Goal: Task Accomplishment & Management: Manage account settings

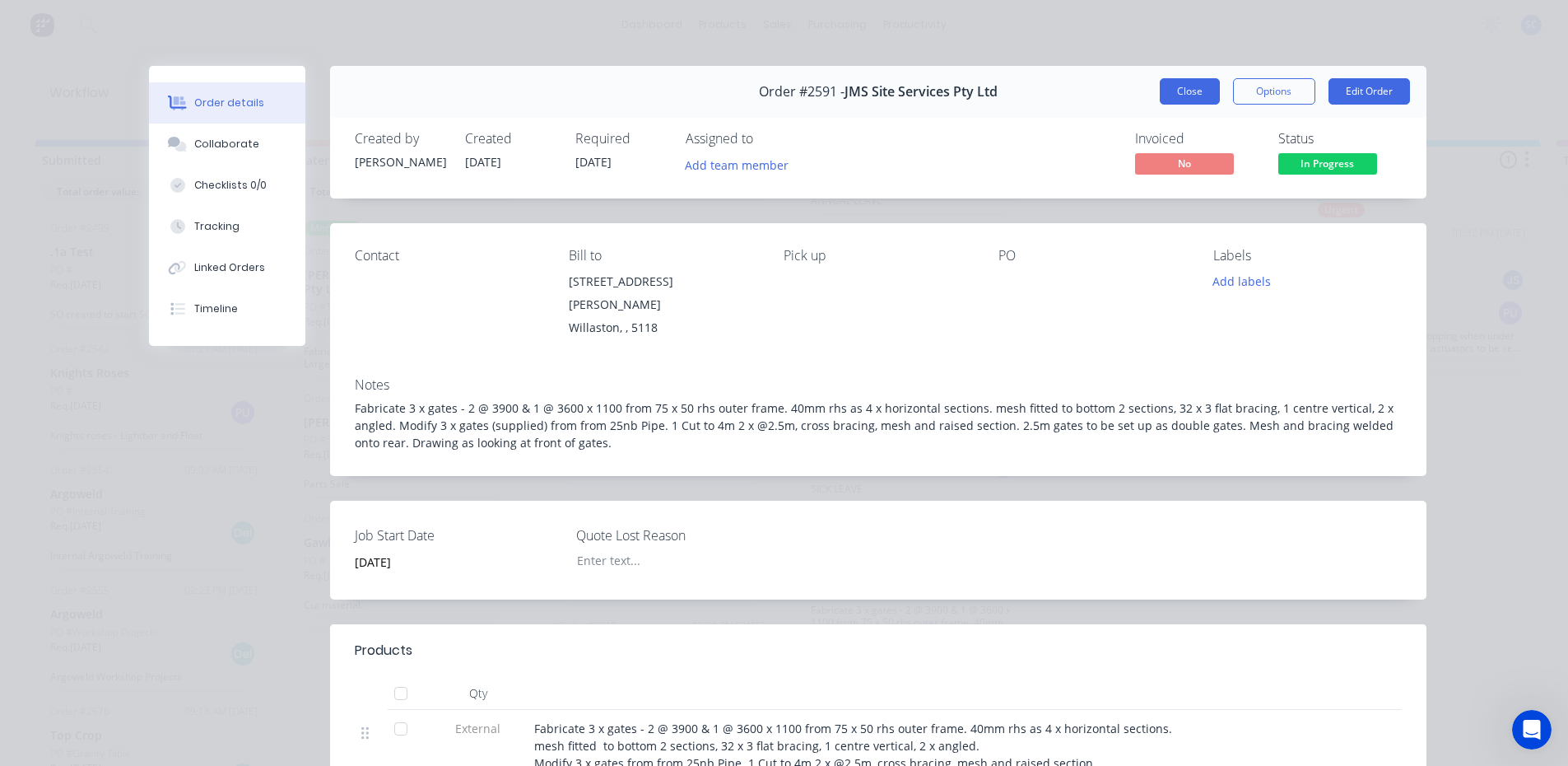
click at [1179, 92] on button "Close" at bounding box center [1189, 91] width 60 height 26
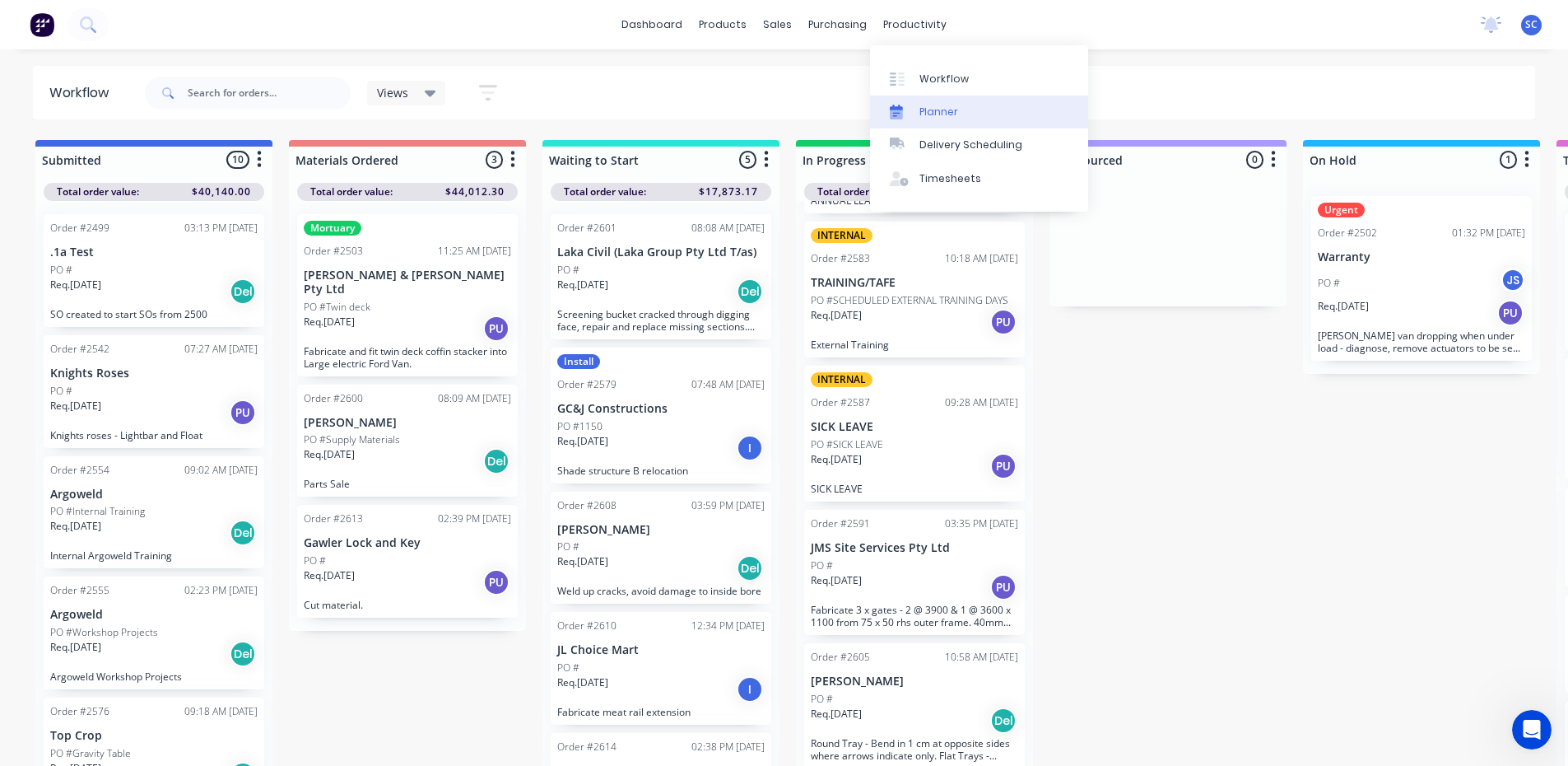
click at [947, 110] on div "Planner" at bounding box center [938, 113] width 38 height 15
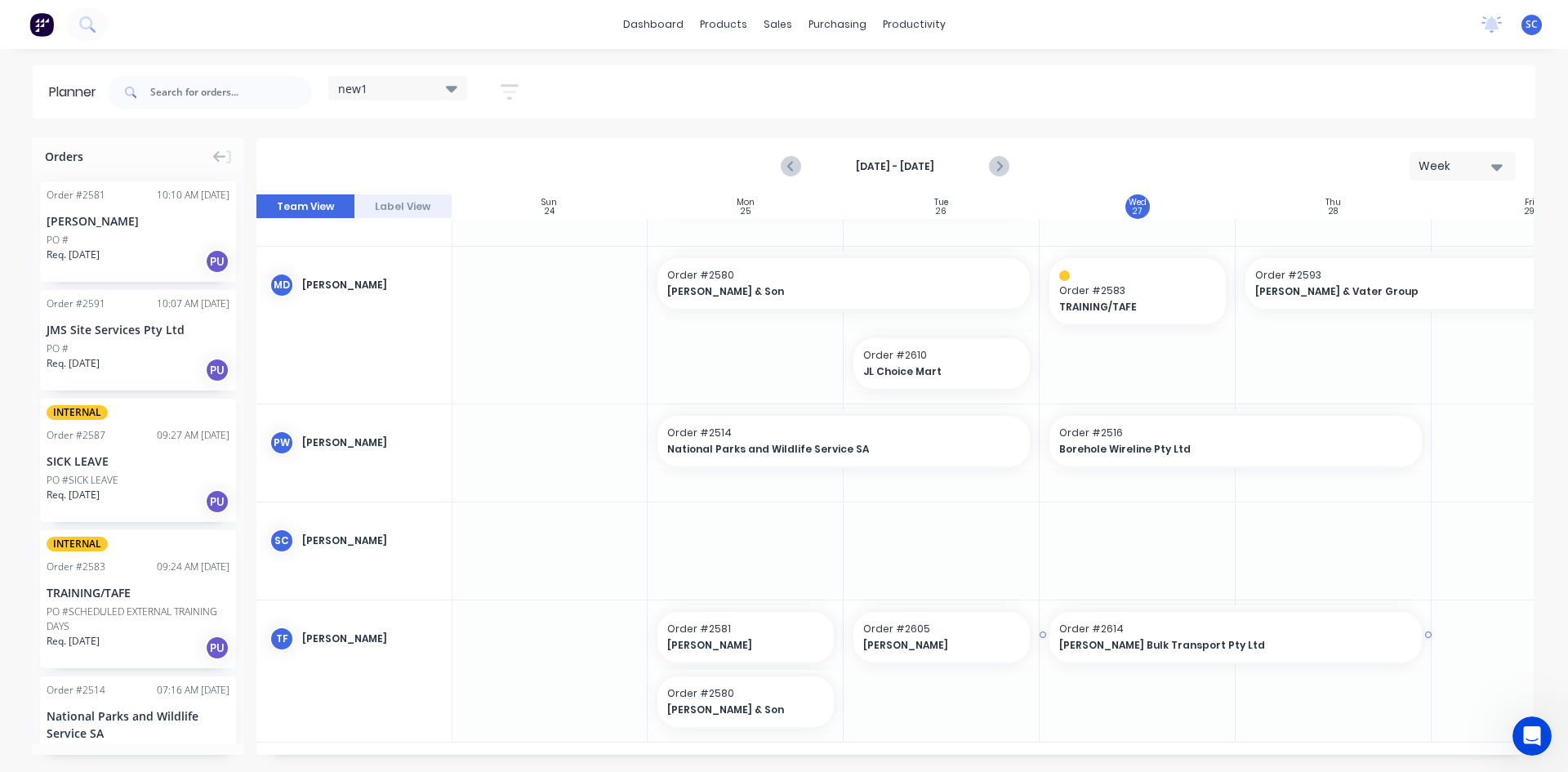
scroll to position [877, 1]
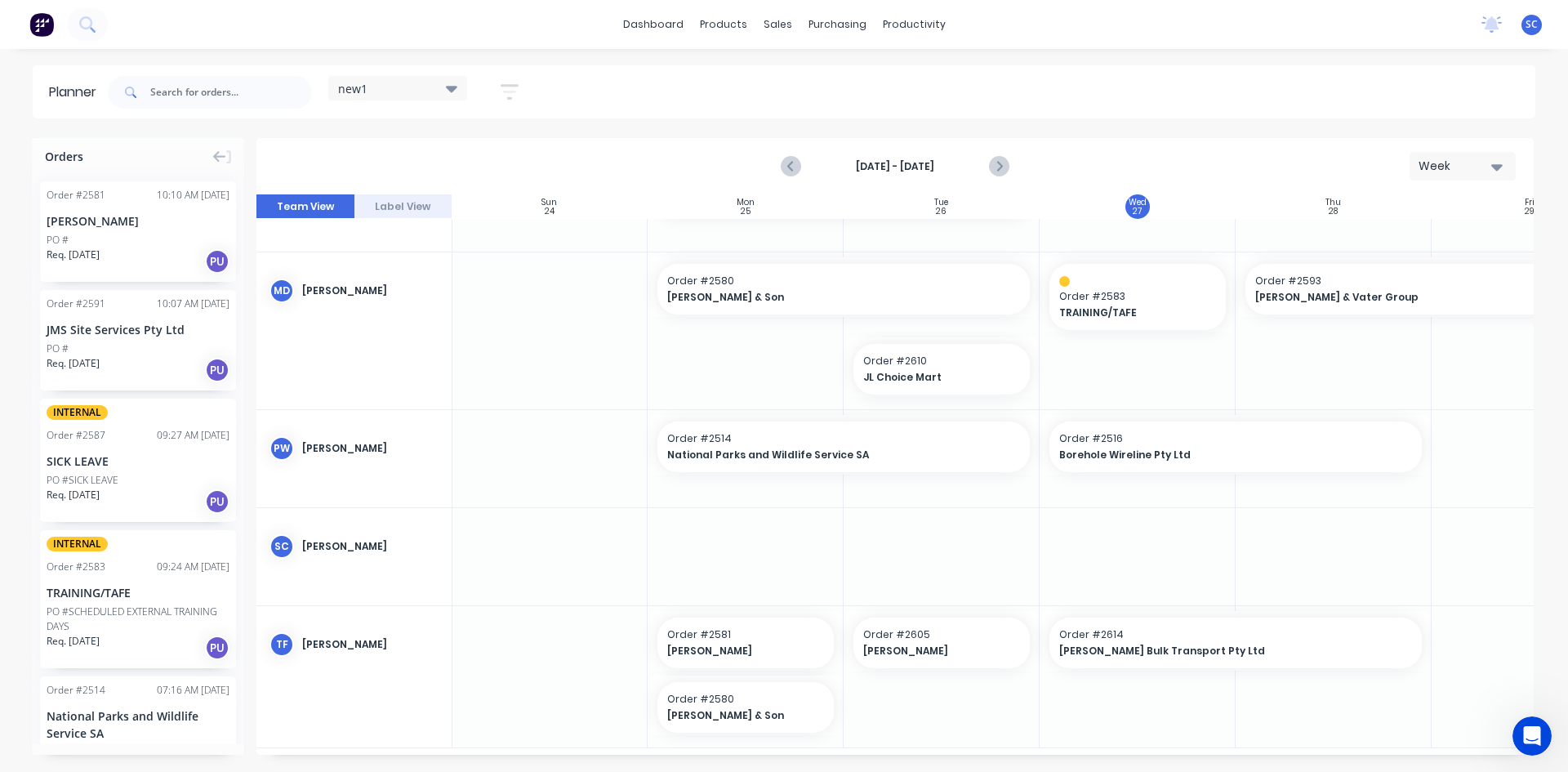
click at [457, 90] on icon at bounding box center [451, 88] width 11 height 7
click at [515, 88] on icon "button" at bounding box center [509, 92] width 18 height 20
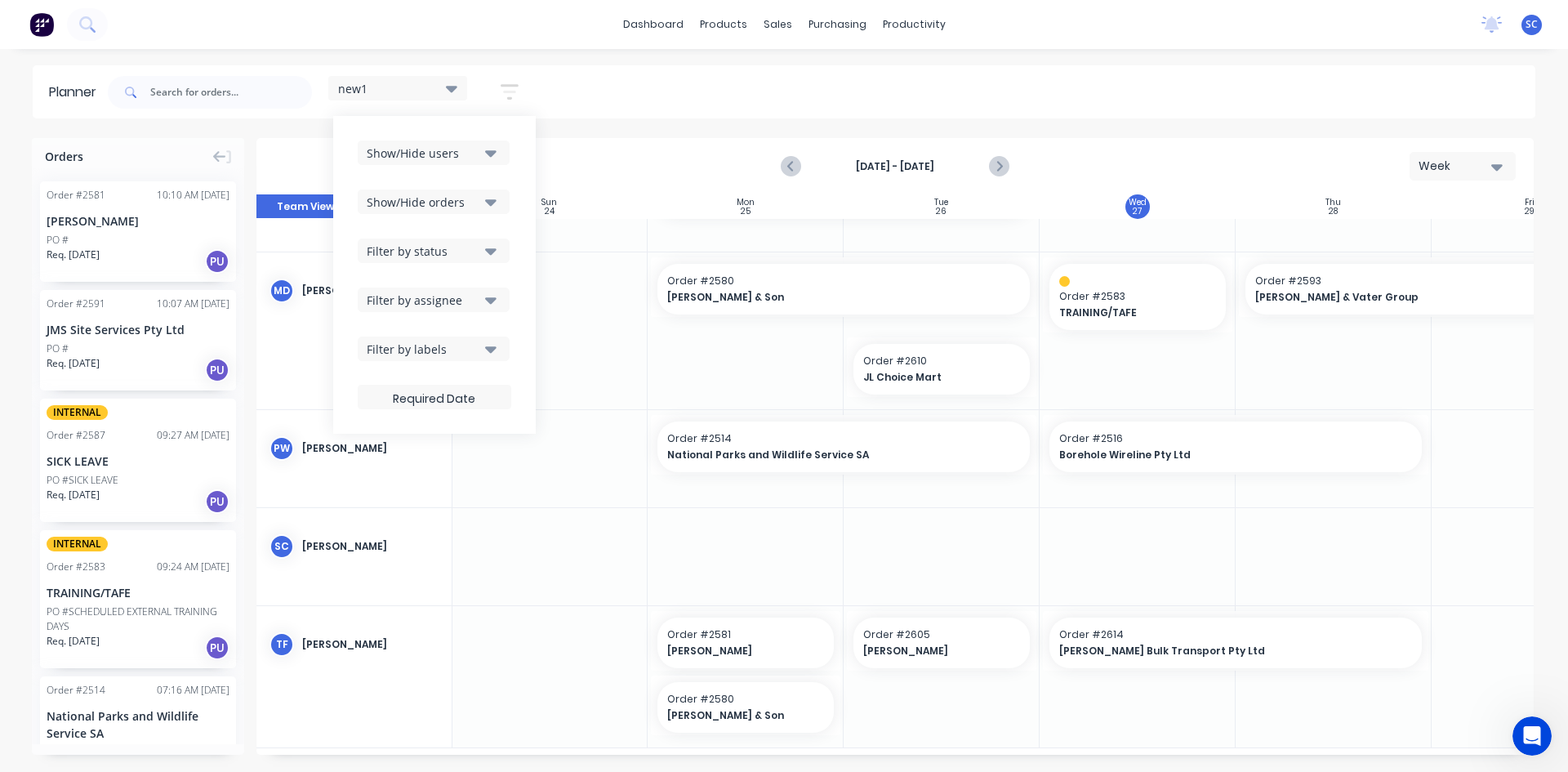
click at [494, 153] on icon "button" at bounding box center [491, 153] width 11 height 7
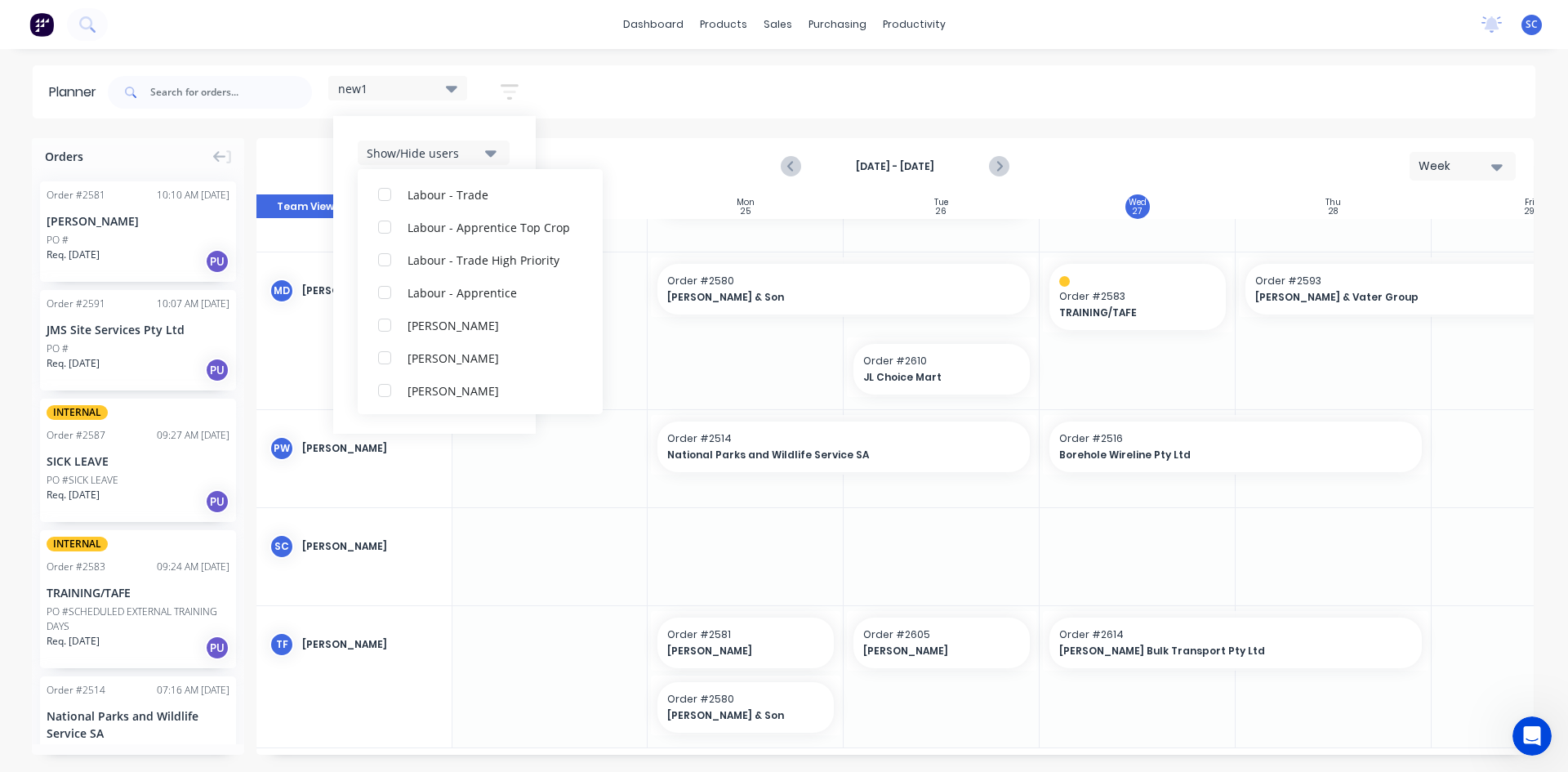
scroll to position [605, 0]
click at [382, 388] on div "button" at bounding box center [384, 389] width 33 height 33
click at [519, 144] on div "Show/Hide users All [PERSON_NAME] [PERSON_NAME] [PERSON_NAME] [PERSON_NAME] [PE…" at bounding box center [434, 275] width 203 height 318
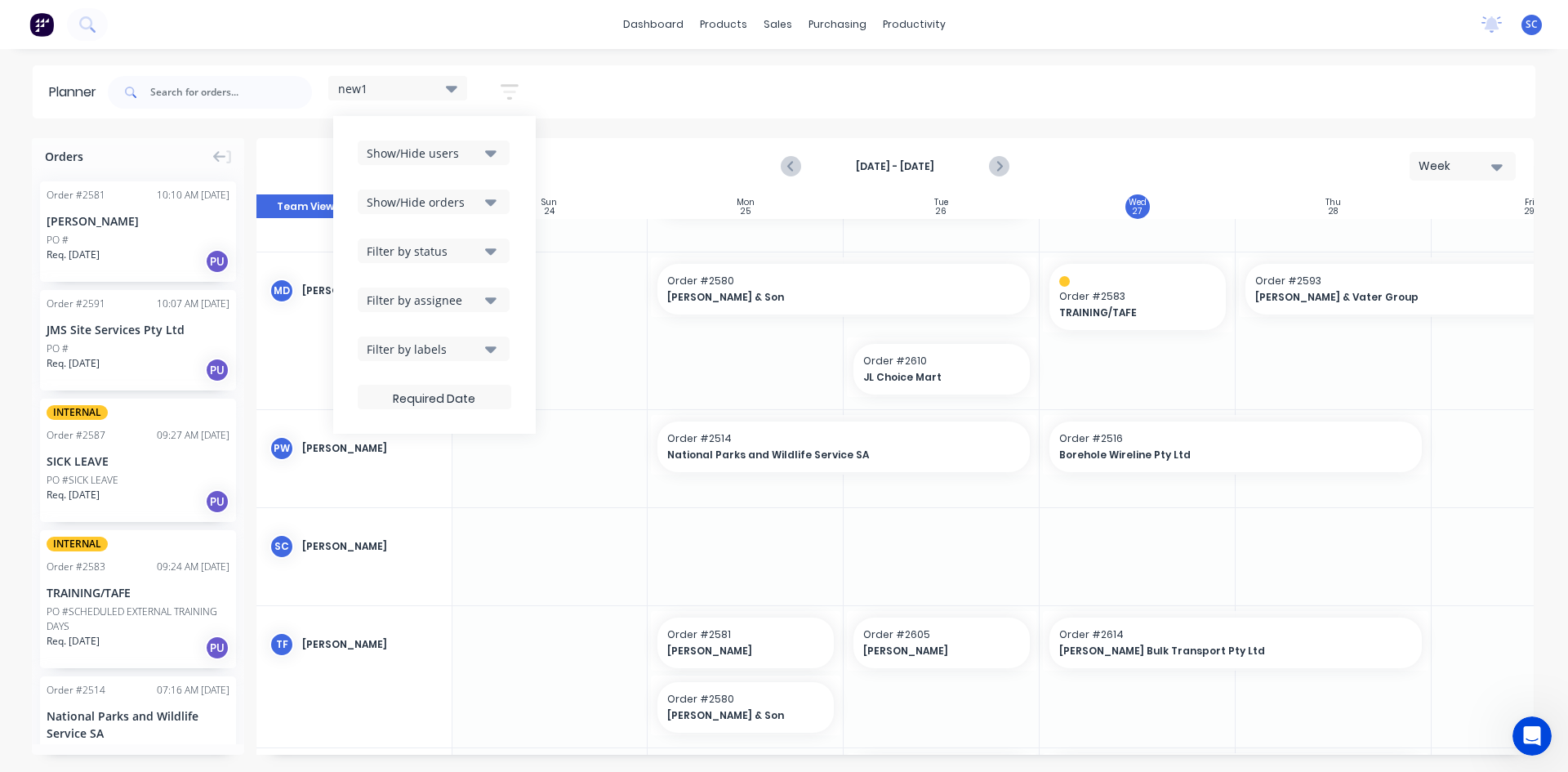
click at [453, 84] on icon at bounding box center [451, 87] width 11 height 18
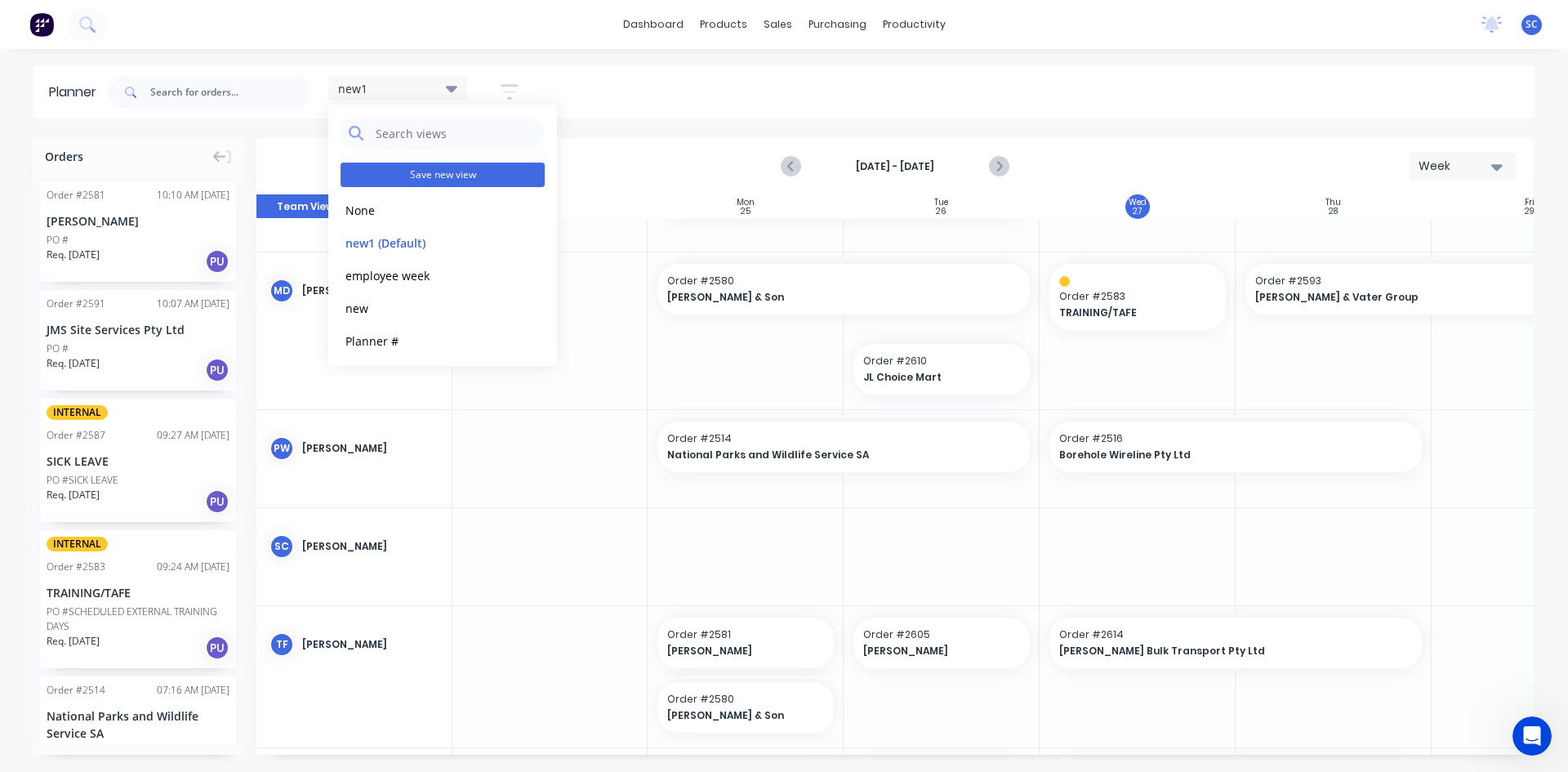
click at [477, 167] on button "Save new view" at bounding box center [443, 175] width 205 height 24
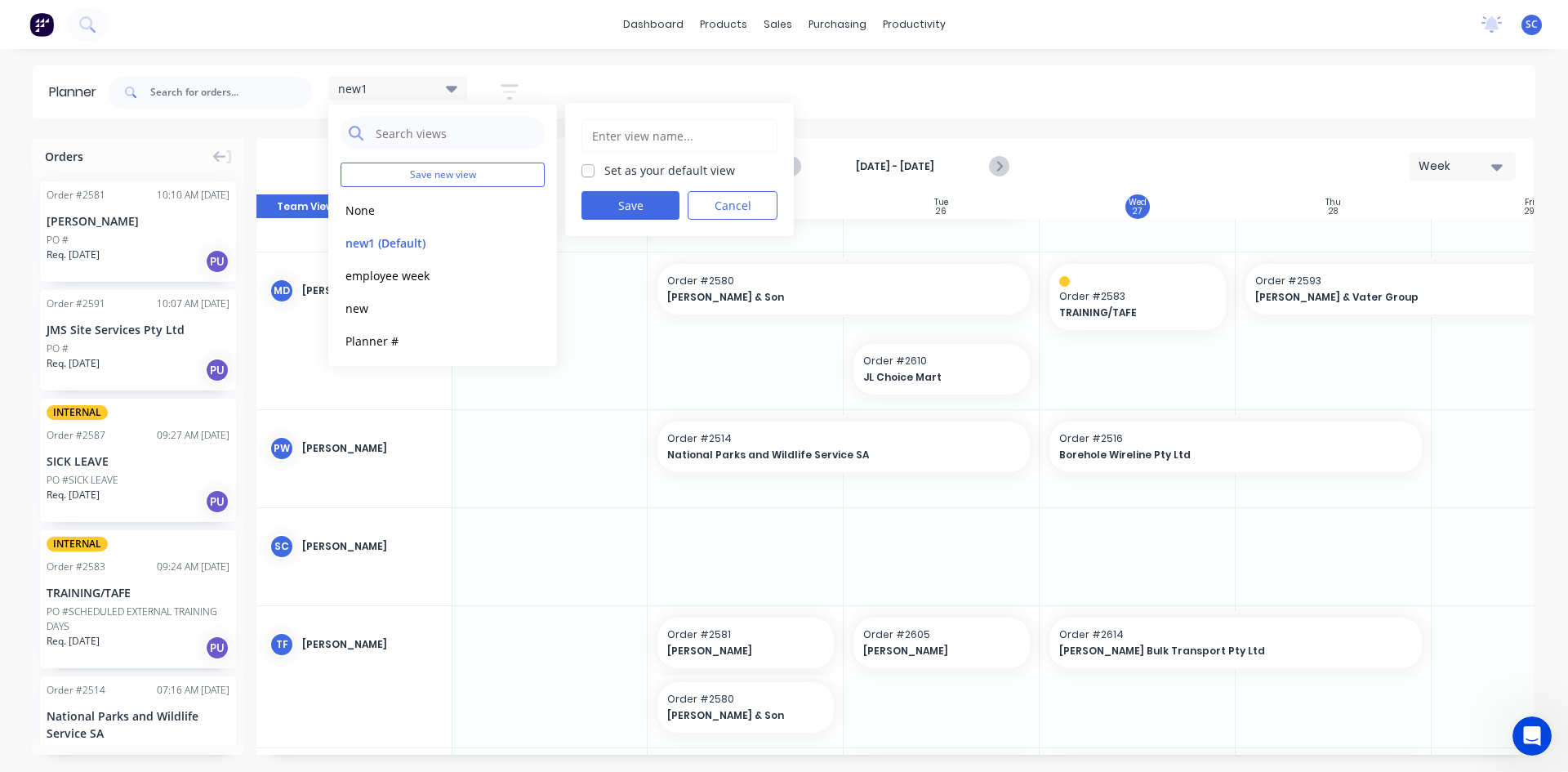
click at [605, 169] on label "Set as your default view" at bounding box center [670, 170] width 130 height 17
click at [591, 169] on input "Set as your default view" at bounding box center [588, 169] width 13 height 16
checkbox input "true"
click at [600, 205] on button "Save" at bounding box center [630, 205] width 98 height 29
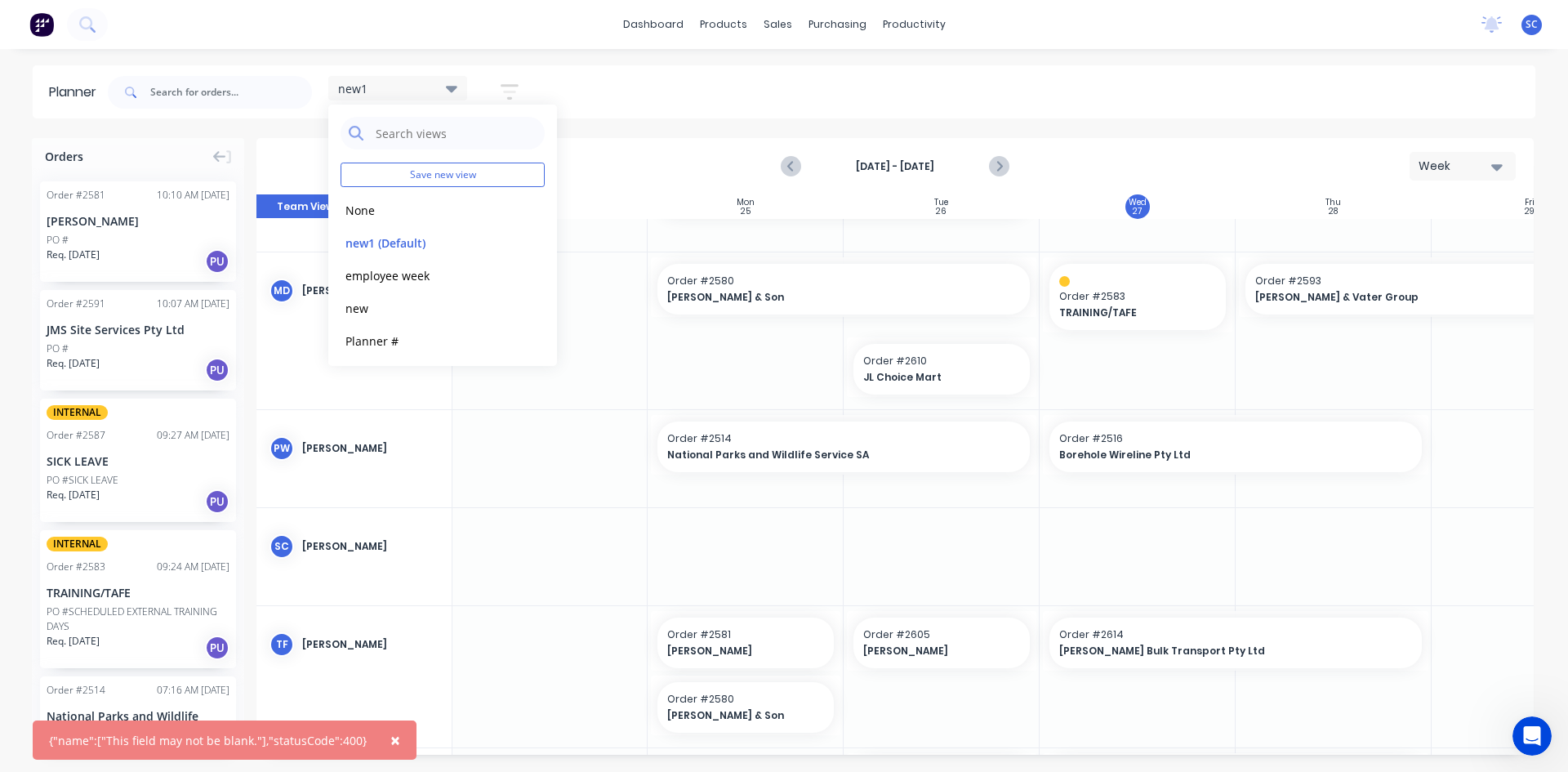
click at [391, 739] on span "×" at bounding box center [395, 739] width 10 height 23
